Goal: Go to known website: Go to known website

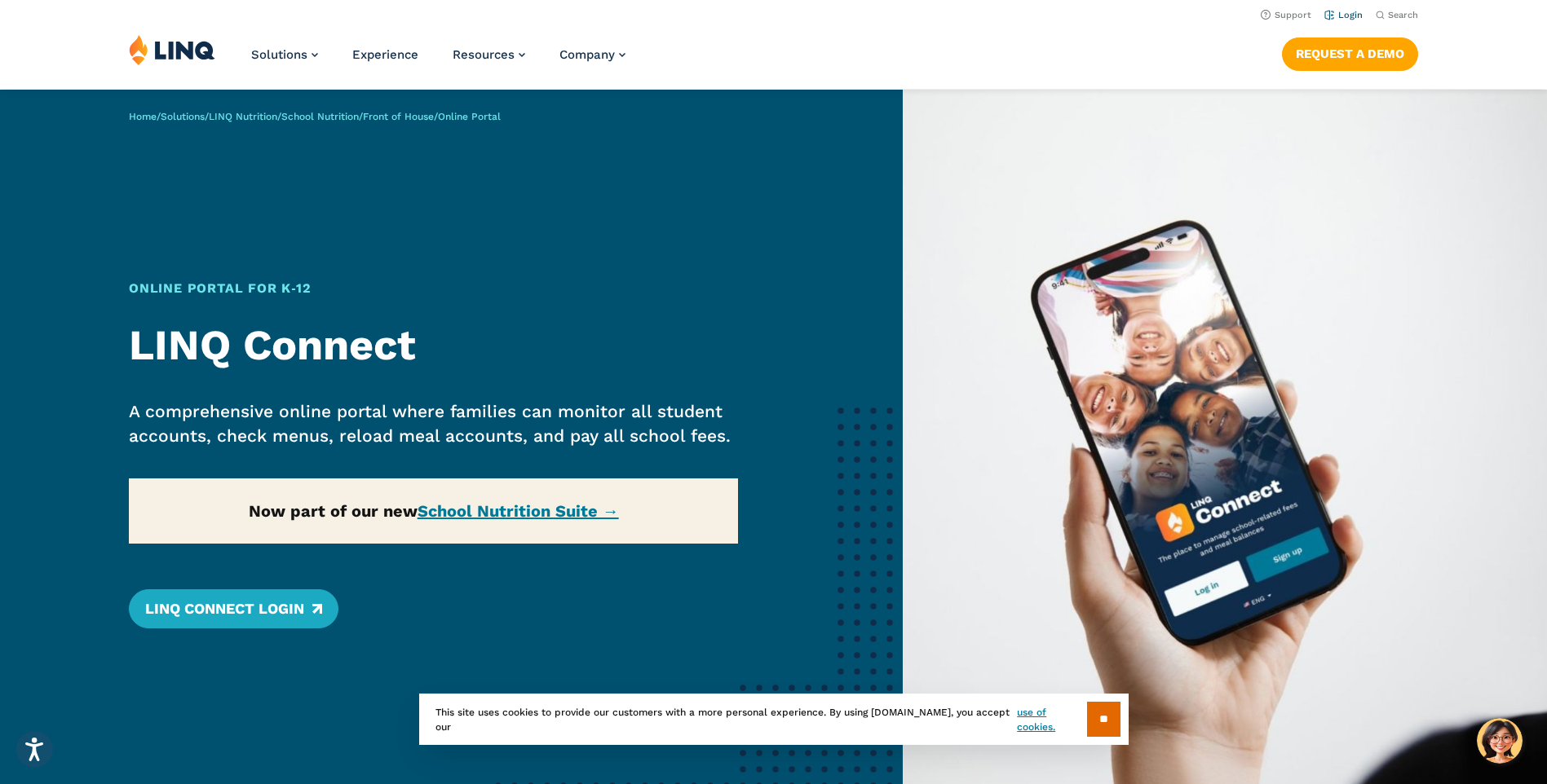
click at [1343, 12] on link "Login" at bounding box center [1344, 16] width 38 height 11
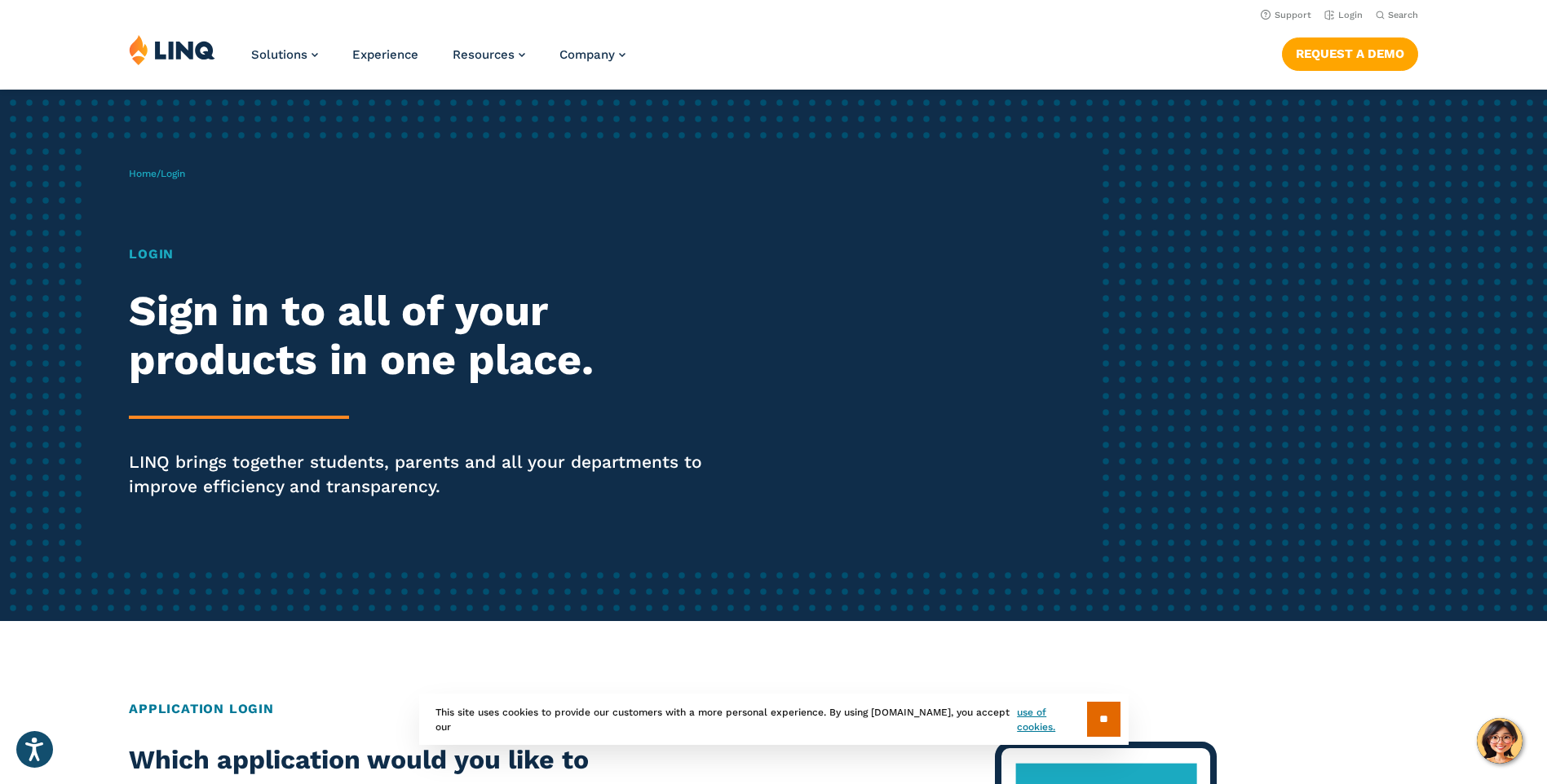
click at [163, 255] on h1 "Login" at bounding box center [426, 254] width 596 height 19
click at [1352, 12] on link "Login" at bounding box center [1344, 16] width 38 height 11
click at [1363, 19] on link "Login" at bounding box center [1344, 16] width 38 height 11
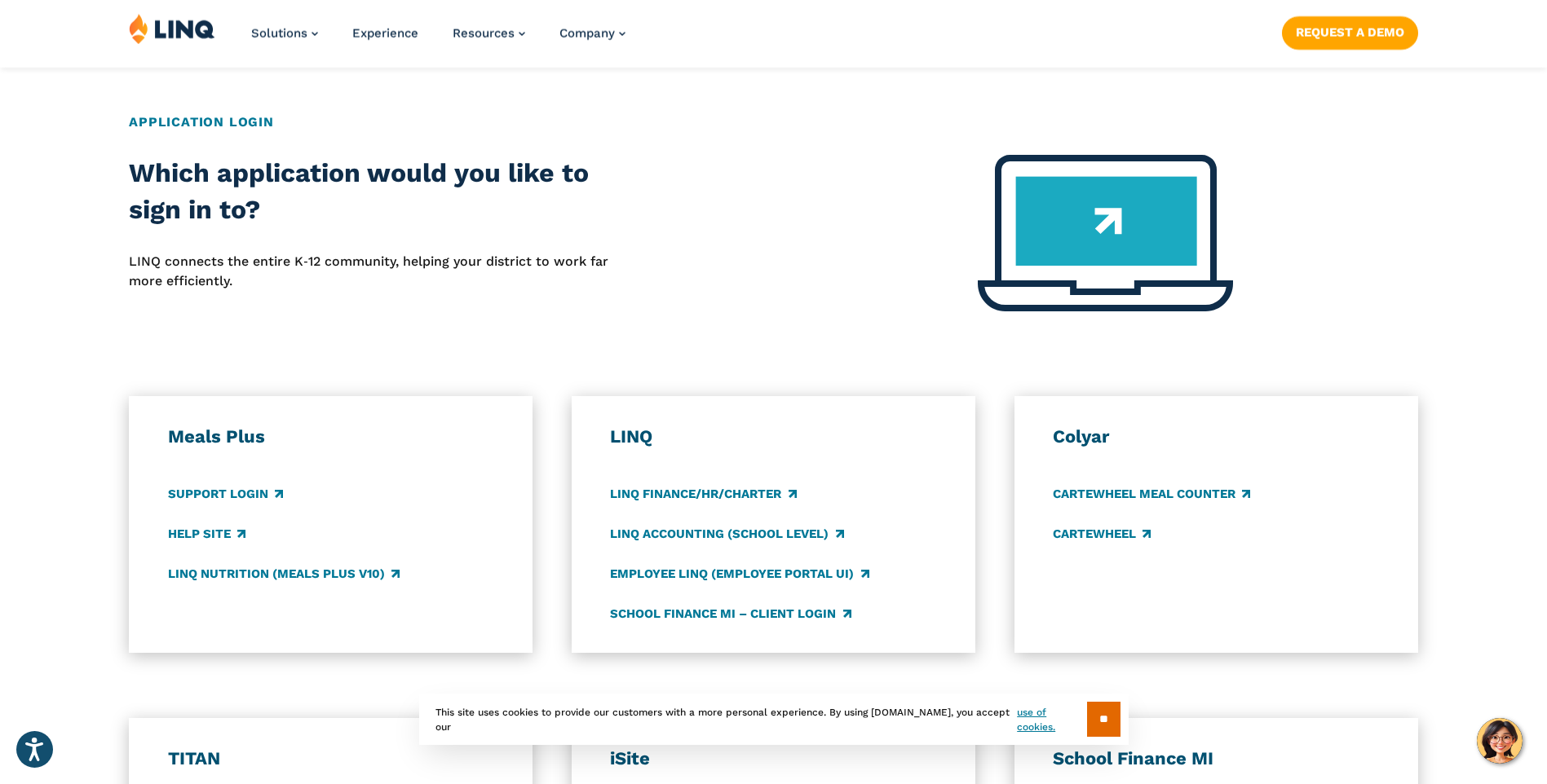
scroll to position [815, 0]
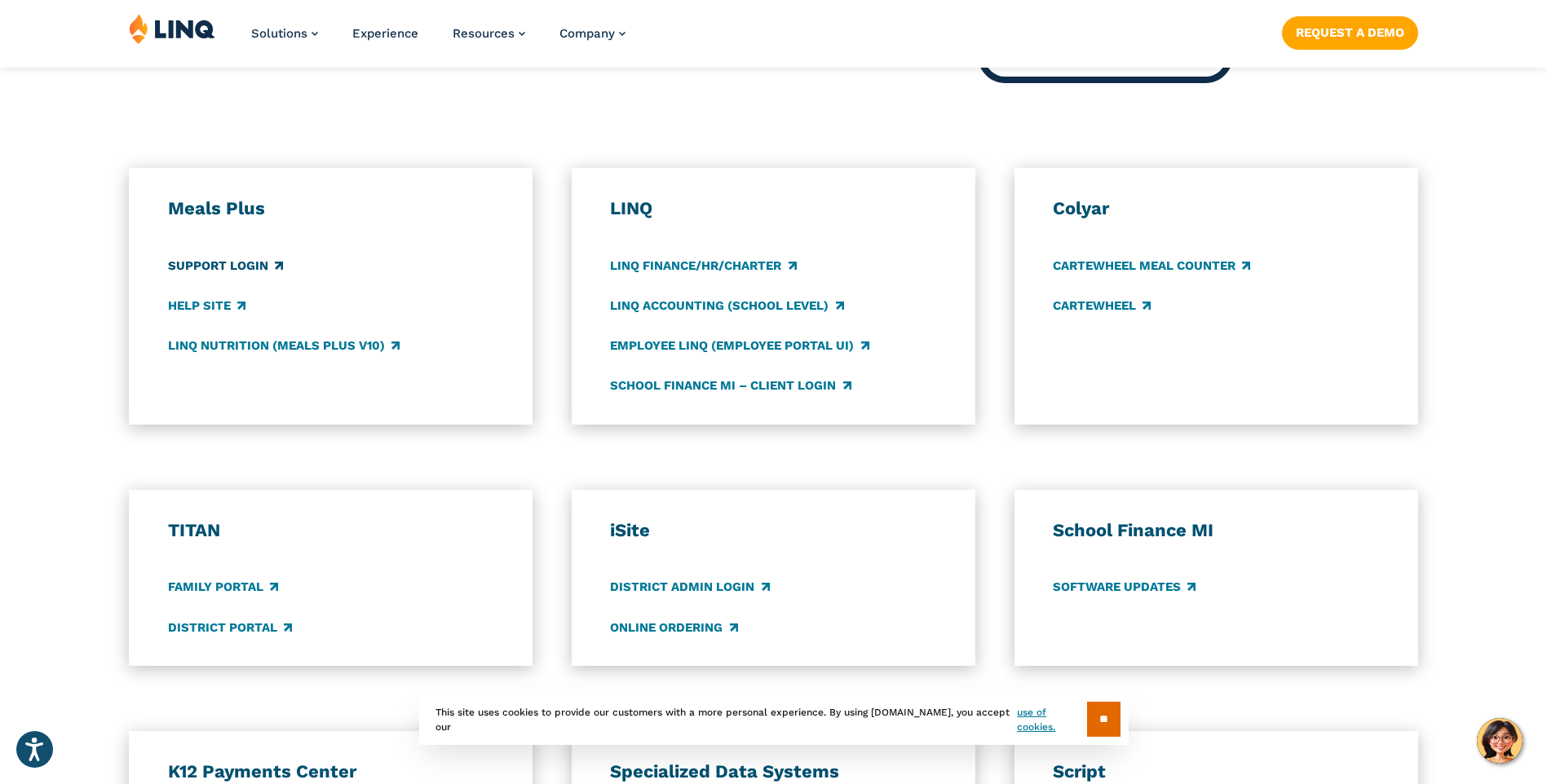
click at [226, 274] on link "Support Login" at bounding box center [226, 266] width 115 height 18
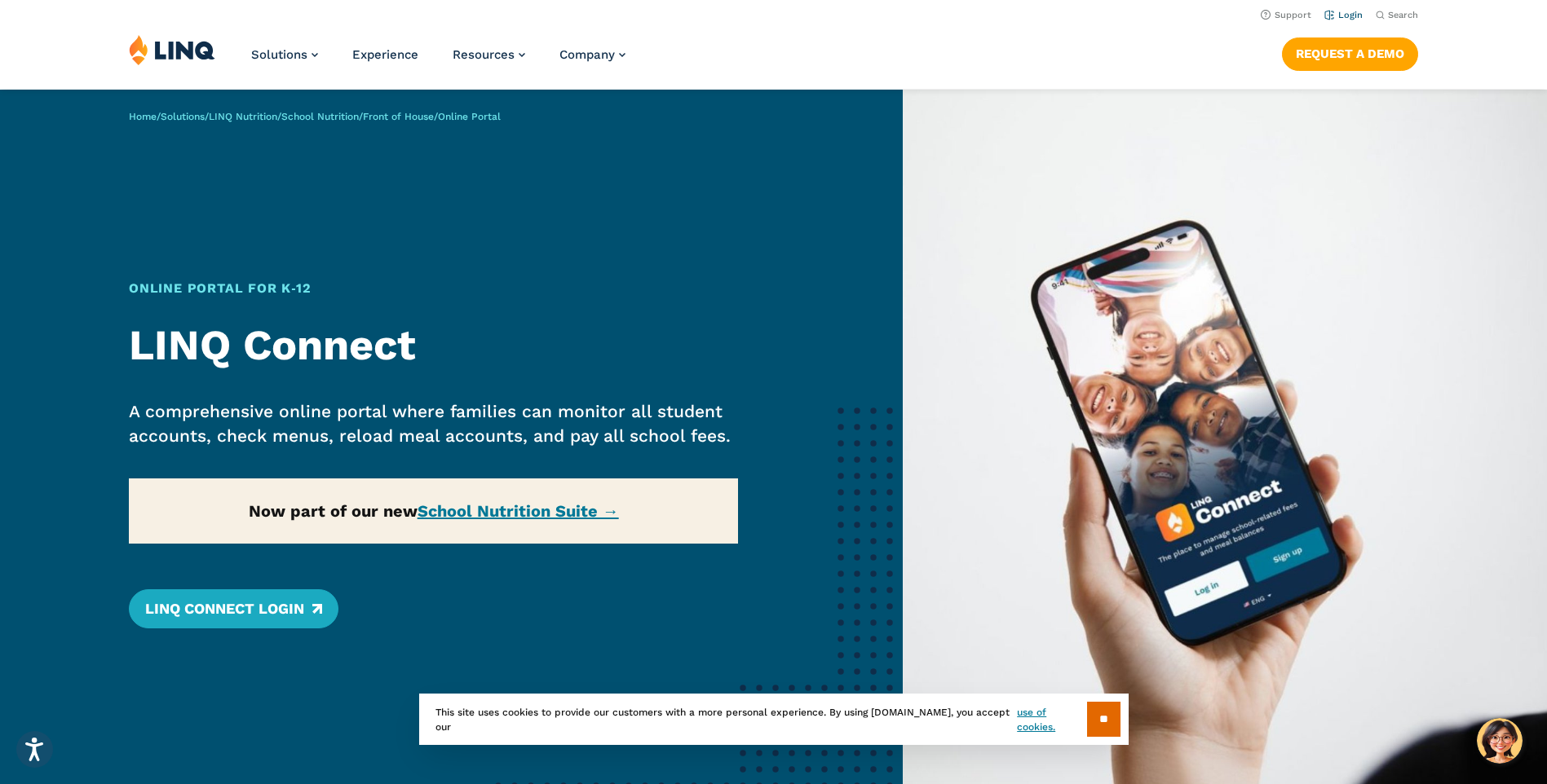
click at [1352, 15] on link "Login" at bounding box center [1344, 16] width 38 height 11
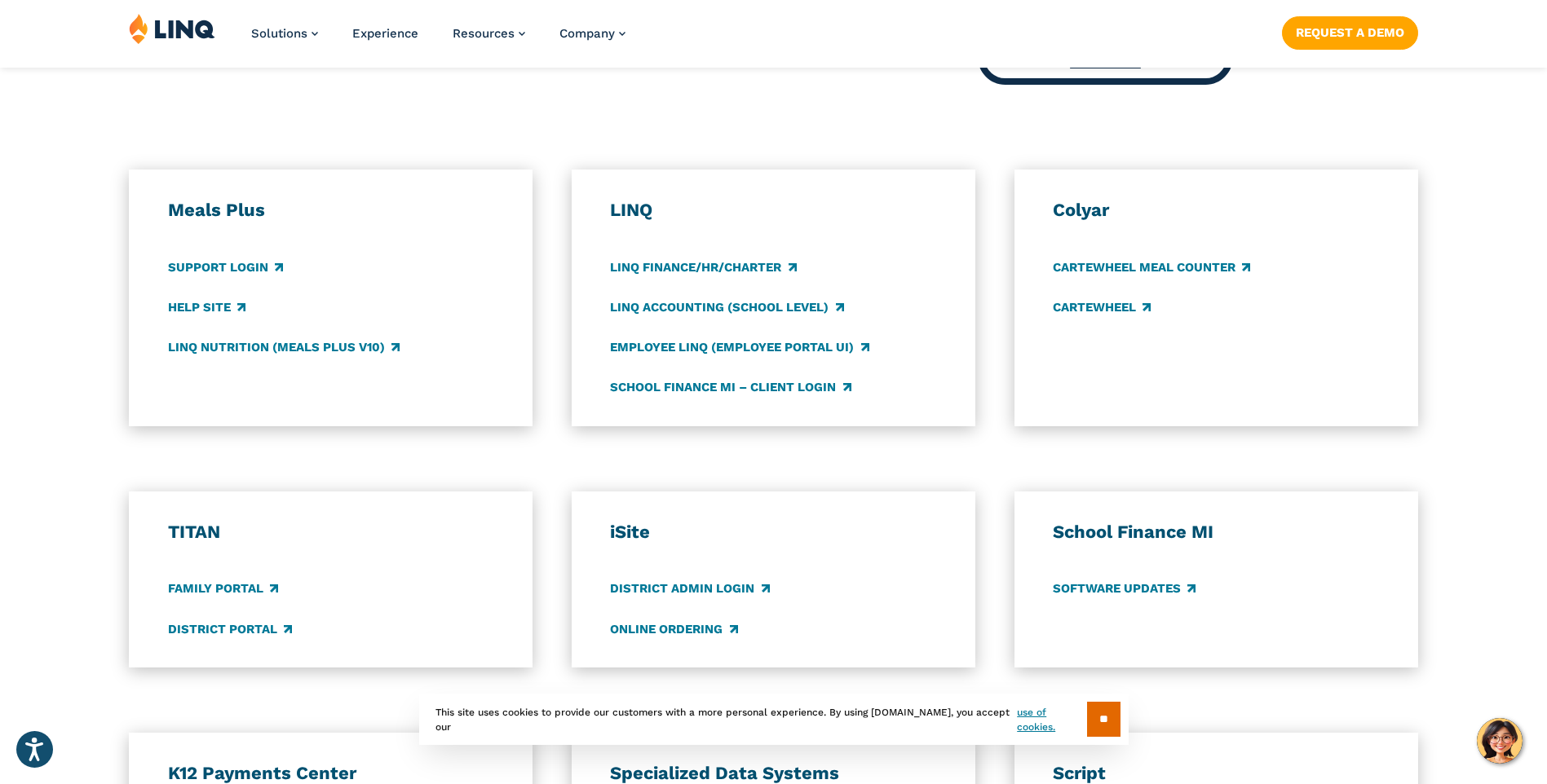
scroll to position [815, 0]
click at [262, 622] on link "District Portal" at bounding box center [230, 628] width 124 height 18
